Goal: Task Accomplishment & Management: Complete application form

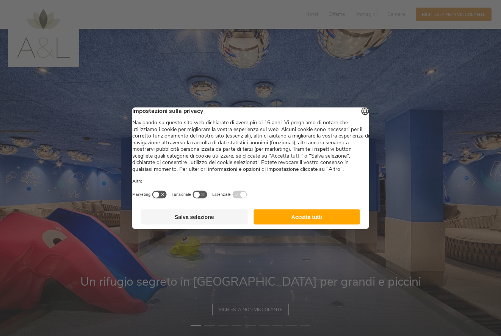
drag, startPoint x: 310, startPoint y: 230, endPoint x: 301, endPoint y: 218, distance: 14.3
click at [310, 224] on button "Accetta tutti" at bounding box center [307, 216] width 107 height 15
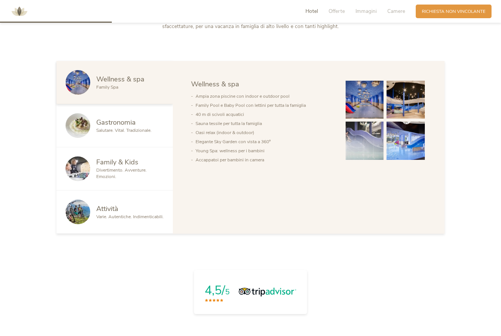
scroll to position [413, 0]
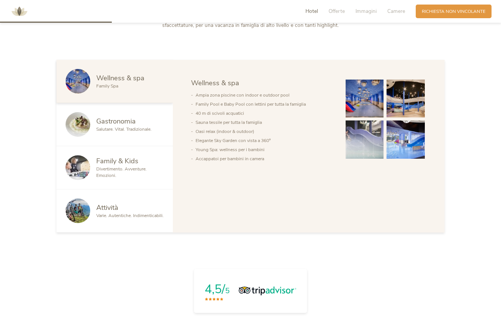
click at [109, 171] on span "Divertimento. Avventure. Emozioni." at bounding box center [121, 172] width 50 height 13
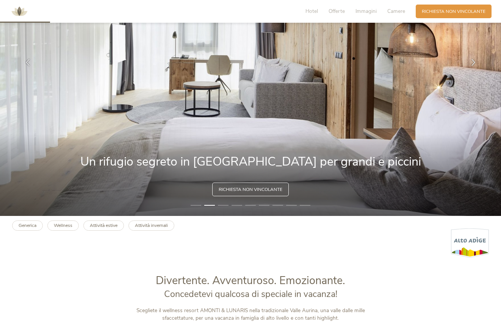
scroll to position [84, 0]
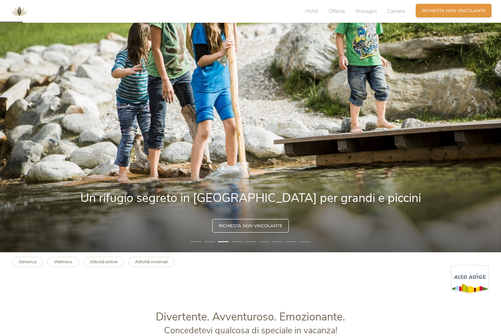
click at [436, 9] on span "Richiesta non vincolante" at bounding box center [454, 11] width 64 height 6
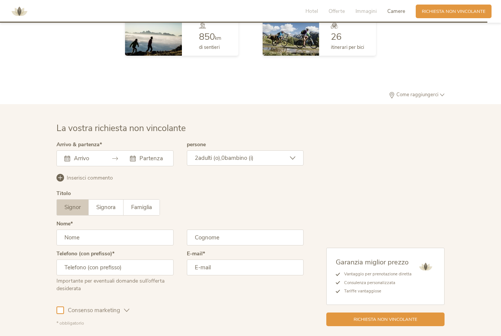
scroll to position [1850, 0]
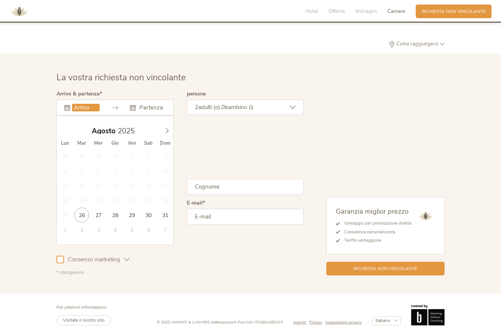
drag, startPoint x: 79, startPoint y: 104, endPoint x: 92, endPoint y: 113, distance: 16.3
click at [79, 104] on input "text" at bounding box center [86, 108] width 28 height 8
click at [166, 129] on icon at bounding box center [167, 130] width 5 height 5
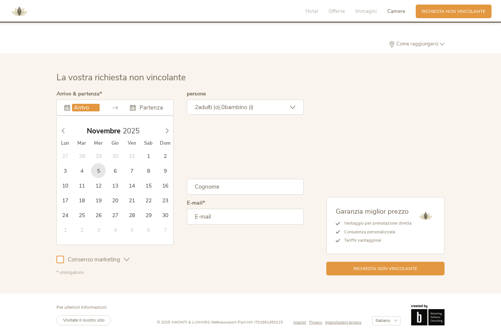
type input "[DATE]"
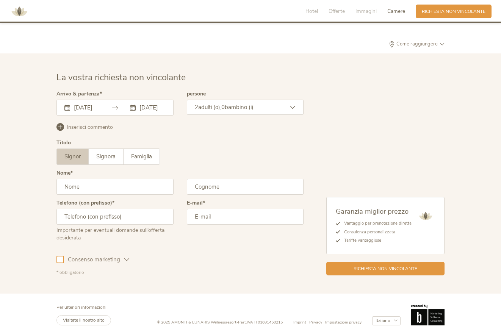
click at [204, 109] on span "adulti (o)," at bounding box center [209, 108] width 23 height 8
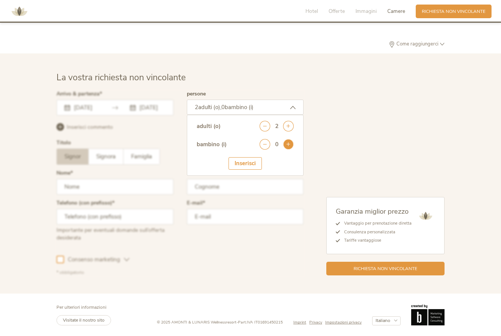
click at [290, 143] on icon at bounding box center [288, 144] width 11 height 11
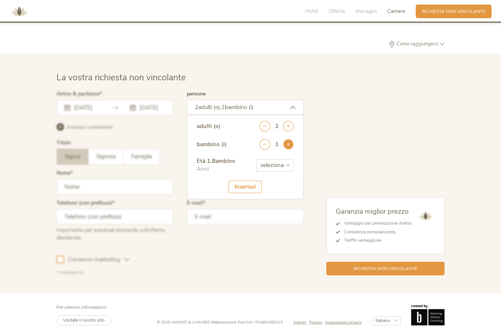
click at [290, 143] on icon at bounding box center [288, 144] width 11 height 11
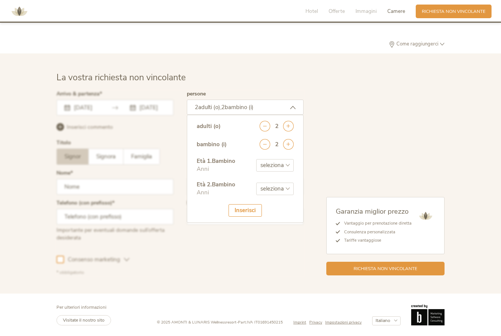
click at [281, 167] on select "seleziona 0 1 2 3 4 5 6 7 8 9 10 11 12 13 14 15 16 17" at bounding box center [275, 165] width 38 height 13
select select "4"
click at [256, 159] on select "seleziona 0 1 2 3 4 5 6 7 8 9 10 11 12 13 14 15 16 17" at bounding box center [275, 165] width 38 height 13
click at [281, 190] on select "seleziona 0 1 2 3 4 5 6 7 8 9 10 11 12 13 14 15 16 17" at bounding box center [275, 189] width 38 height 13
select select "10"
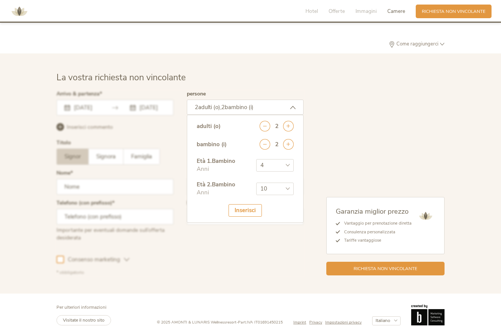
click at [256, 183] on select "seleziona 0 1 2 3 4 5 6 7 8 9 10 11 12 13 14 15 16 17" at bounding box center [275, 189] width 38 height 13
click at [191, 246] on div at bounding box center [180, 183] width 251 height 188
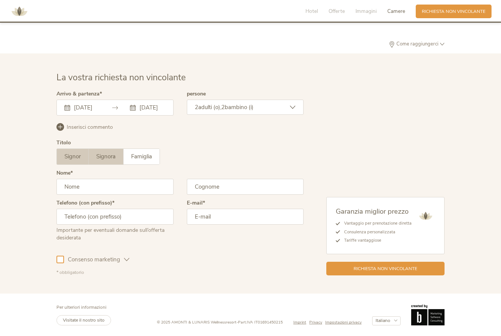
click at [107, 154] on span "Signora" at bounding box center [105, 157] width 19 height 8
click at [101, 186] on input "text" at bounding box center [114, 187] width 117 height 16
type input "GIORGIA"
type input "D'ANGELO"
type input "3469615800"
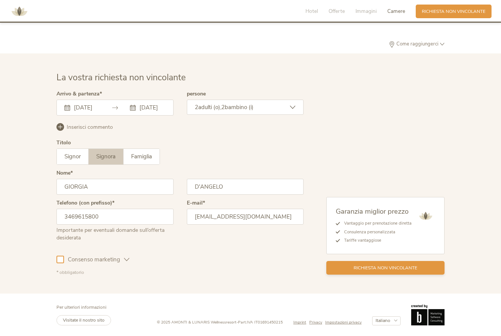
type input "[EMAIL_ADDRESS][DOMAIN_NAME]"
click at [361, 270] on span "Richiesta non vincolante" at bounding box center [386, 268] width 64 height 6
